Goal: Navigation & Orientation: Understand site structure

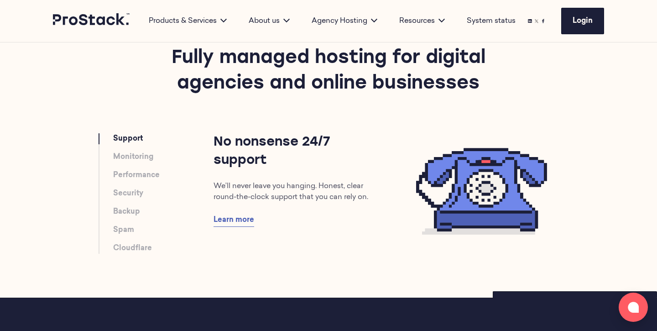
scroll to position [488, 0]
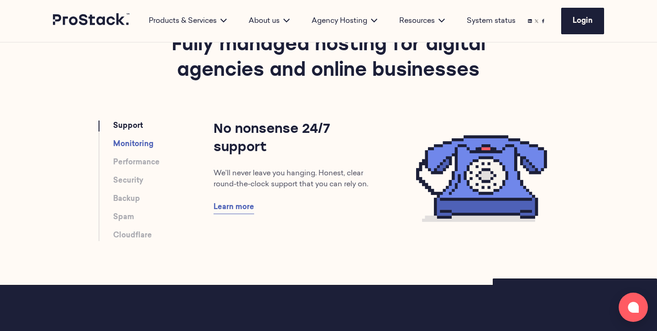
click at [127, 142] on link "Monitoring" at bounding box center [133, 144] width 40 height 11
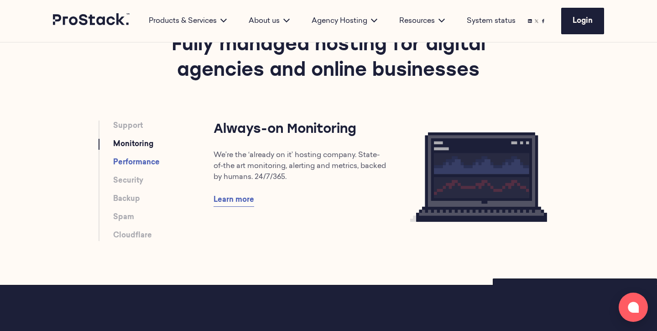
click at [127, 161] on link "Performance" at bounding box center [136, 162] width 47 height 11
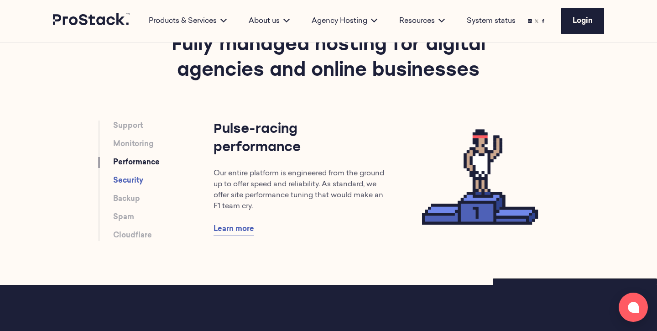
click at [130, 177] on link "Security" at bounding box center [128, 180] width 30 height 11
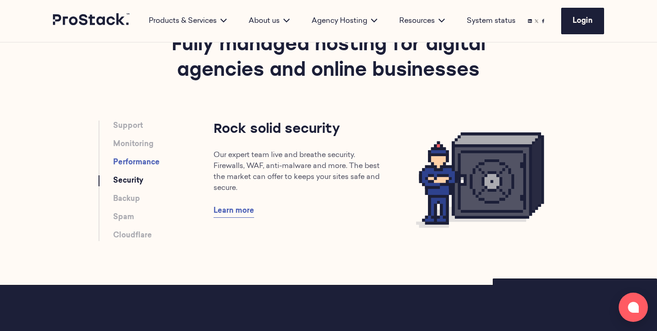
click at [130, 162] on link "Performance" at bounding box center [136, 162] width 47 height 11
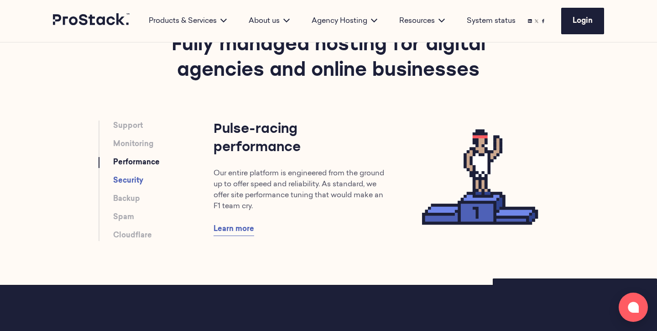
click at [130, 182] on link "Security" at bounding box center [128, 180] width 30 height 11
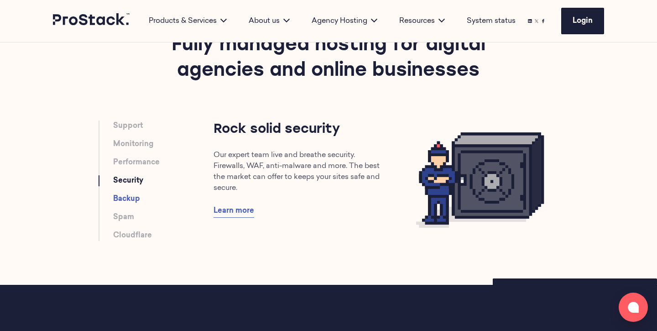
click at [137, 200] on link "Backup" at bounding box center [126, 199] width 27 height 11
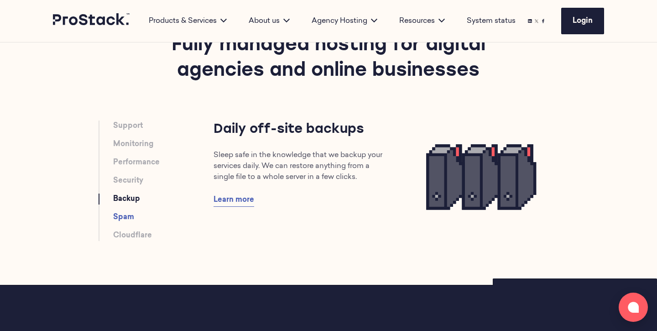
click at [126, 222] on link "Spam" at bounding box center [123, 217] width 21 height 11
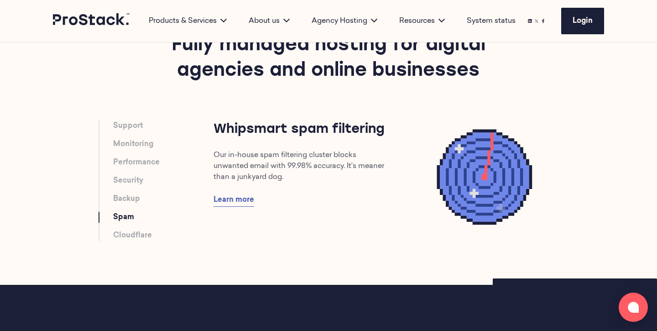
click at [140, 229] on ul "Support Monitoring Performance Security Backup Spam Cloudflare" at bounding box center [163, 181] width 100 height 121
click at [146, 233] on link "Cloudflare" at bounding box center [132, 235] width 39 height 11
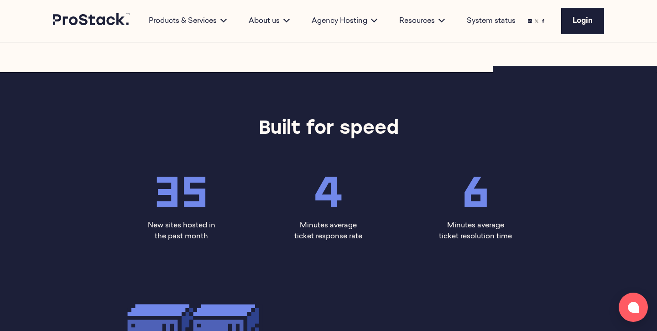
scroll to position [725, 0]
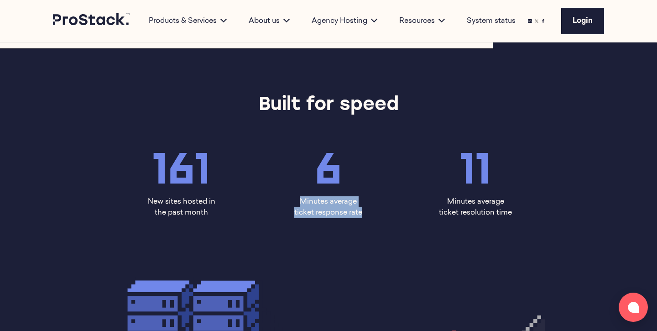
drag, startPoint x: 362, startPoint y: 222, endPoint x: 282, endPoint y: 202, distance: 83.3
click at [282, 202] on div "161 New sites hosted in the past month 6 Minutes average ticket response rate 1…" at bounding box center [328, 188] width 441 height 89
click at [338, 220] on div "179 New sites hosted in the past month 6 Minutes average ticket response rate 1…" at bounding box center [328, 188] width 441 height 89
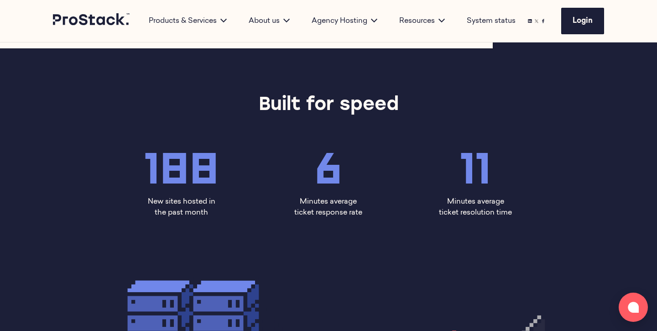
click at [338, 220] on div "188 New sites hosted in the past month 6 Minutes average ticket response rate 1…" at bounding box center [328, 188] width 441 height 89
click at [359, 220] on div "206 New sites hosted in the past month 6 Minutes average ticket response rate 1…" at bounding box center [328, 188] width 441 height 89
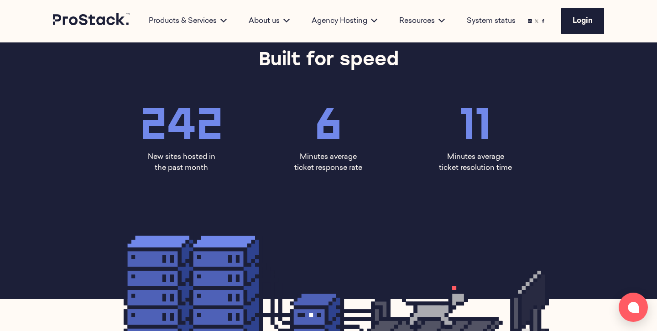
scroll to position [770, 0]
drag, startPoint x: 283, startPoint y: 147, endPoint x: 408, endPoint y: 156, distance: 124.9
click at [408, 156] on div "278 New sites hosted in the past month 6 Minutes average ticket response rate 1…" at bounding box center [328, 143] width 441 height 89
click at [410, 184] on div "11 Minutes average ticket resolution time" at bounding box center [475, 143] width 147 height 89
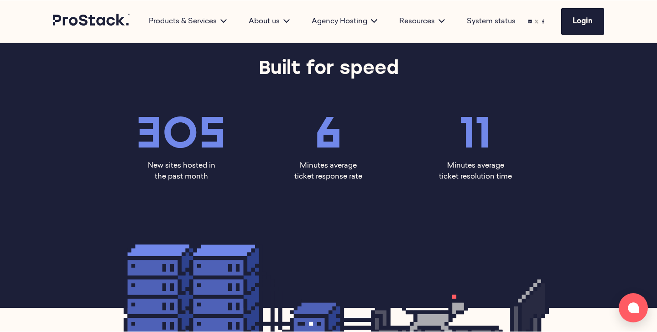
scroll to position [762, 0]
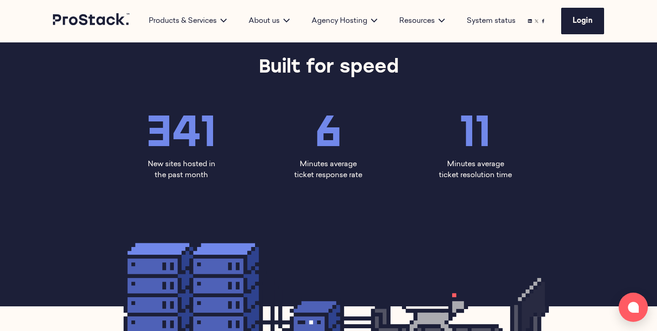
click at [421, 187] on div "11 Minutes average ticket resolution time" at bounding box center [475, 150] width 147 height 89
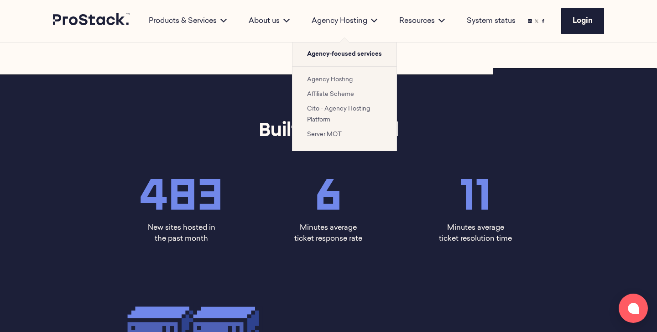
scroll to position [695, 0]
